Goal: Task Accomplishment & Management: Complete application form

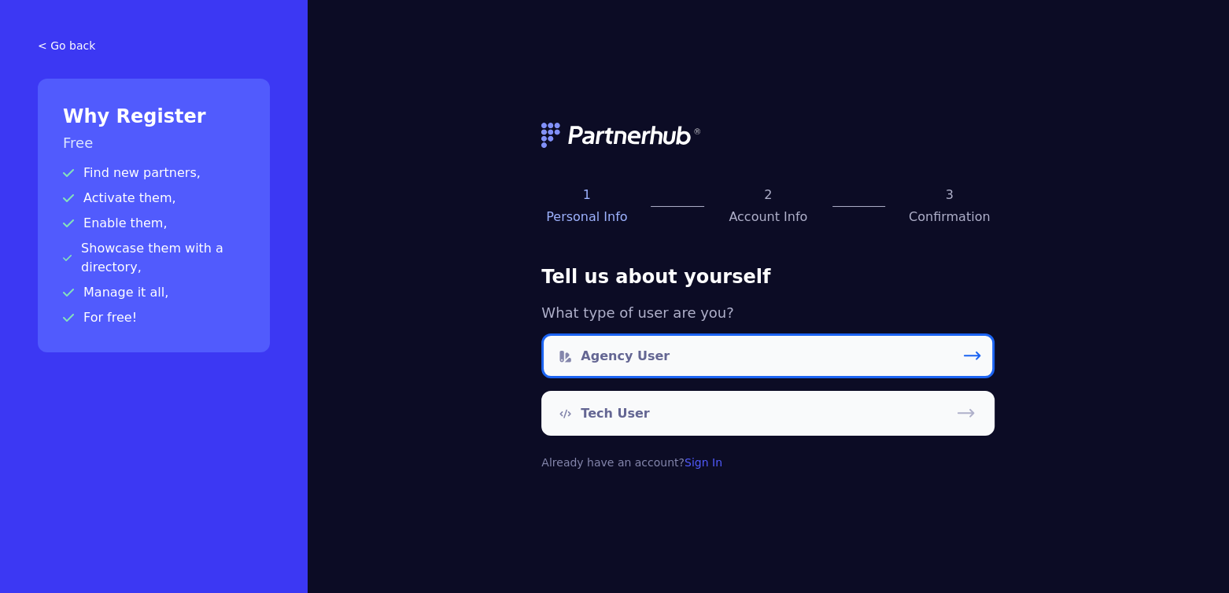
click at [674, 358] on link "Agency User" at bounding box center [767, 356] width 453 height 45
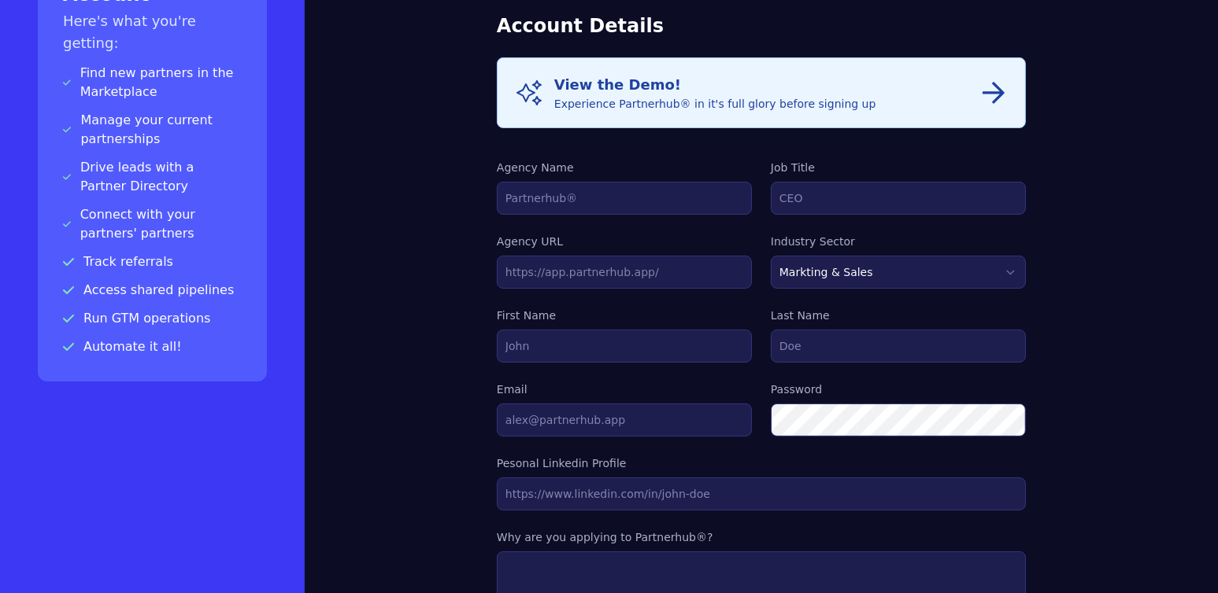
scroll to position [157, 0]
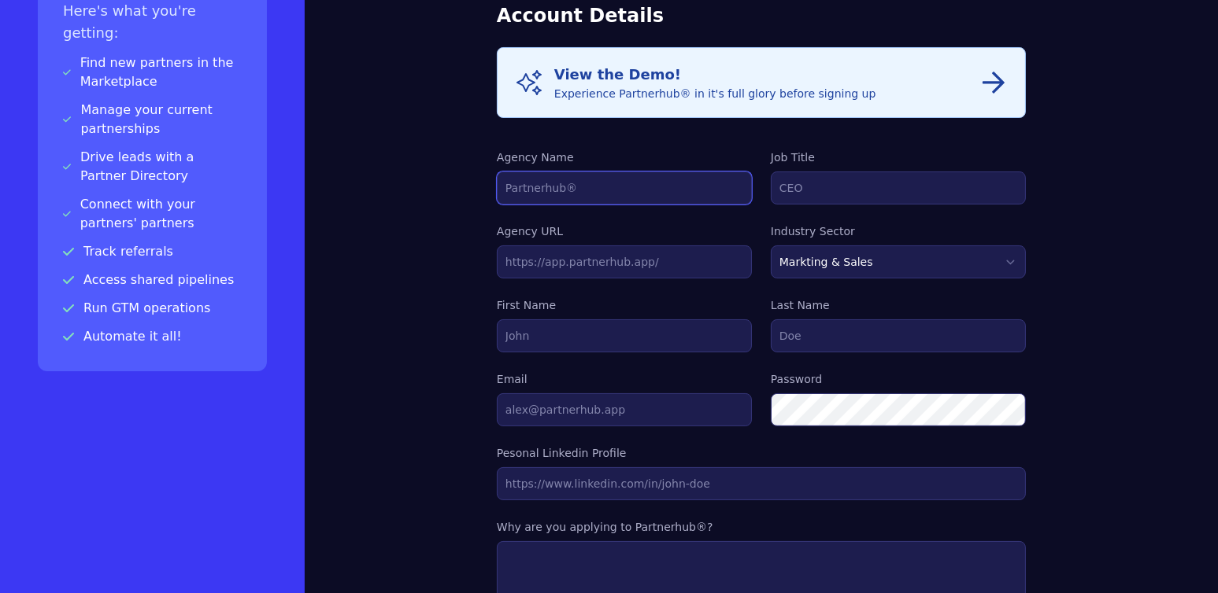
click at [570, 201] on input "Agency Name" at bounding box center [624, 188] width 255 height 33
type input "q"
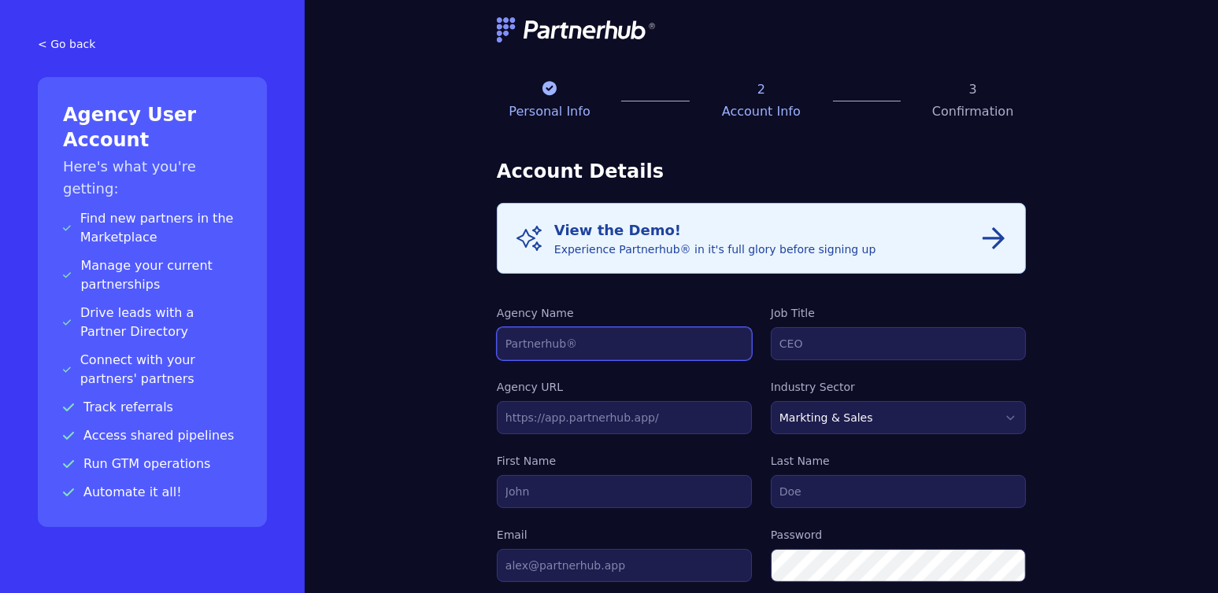
scroll to position [0, 0]
